Goal: Navigation & Orientation: Find specific page/section

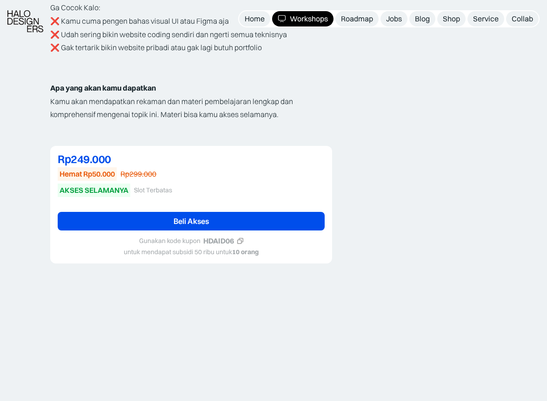
scroll to position [860, 0]
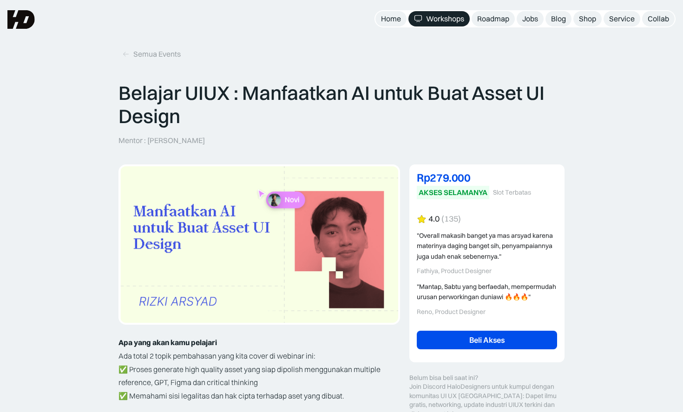
click at [430, 221] on div "4.0" at bounding box center [434, 219] width 11 height 10
click at [29, 19] on img at bounding box center [20, 19] width 27 height 19
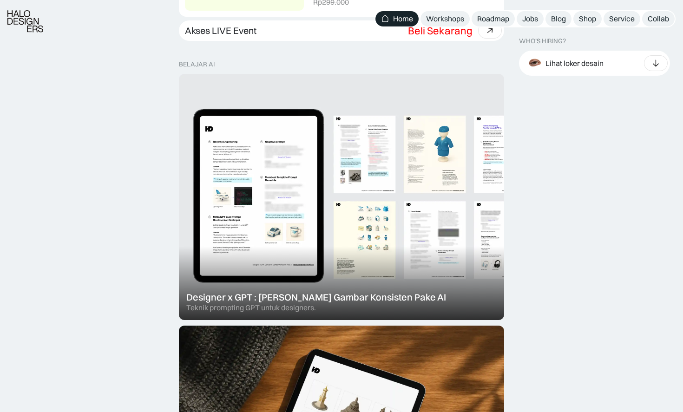
scroll to position [476, 0]
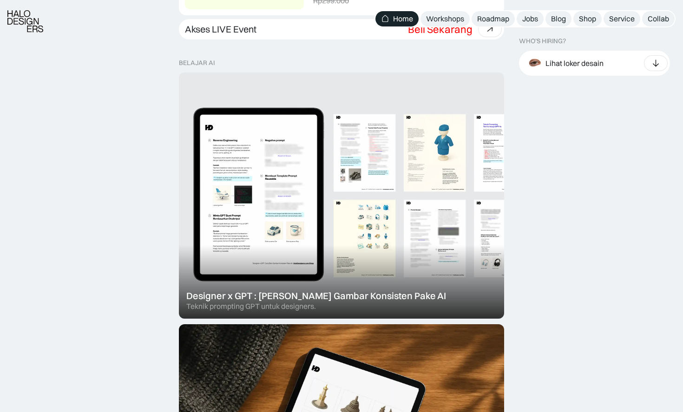
click at [328, 190] on div at bounding box center [341, 196] width 325 height 246
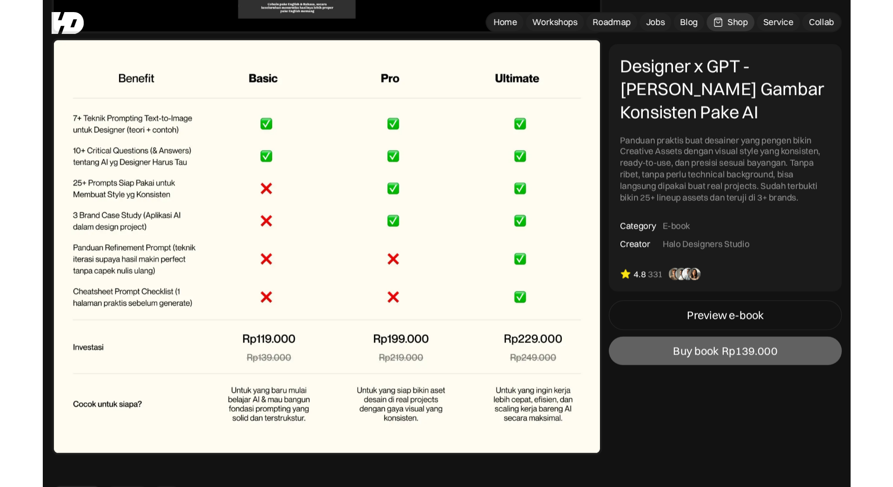
scroll to position [5032, 0]
